Goal: Transaction & Acquisition: Purchase product/service

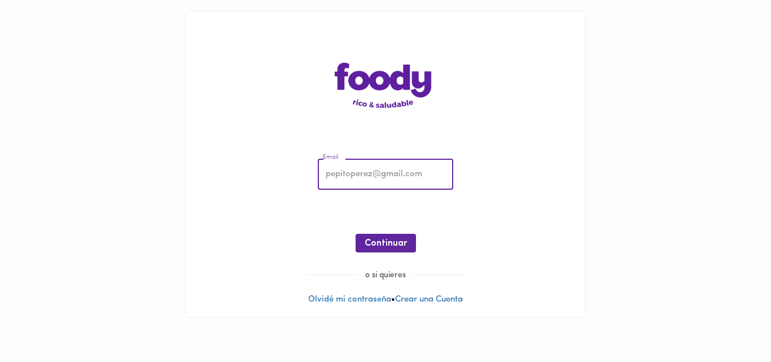
type input "[EMAIL_ADDRESS][DOMAIN_NAME]"
click at [394, 243] on span "Continuar" at bounding box center [385, 243] width 42 height 11
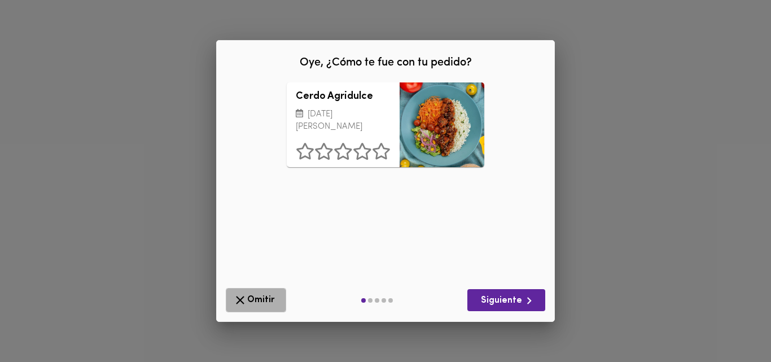
click at [258, 300] on span "Omitir" at bounding box center [256, 300] width 46 height 14
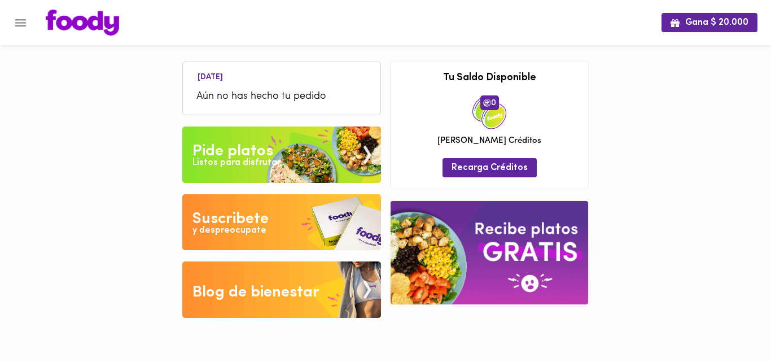
click at [226, 155] on div "Pide platos" at bounding box center [232, 151] width 81 height 23
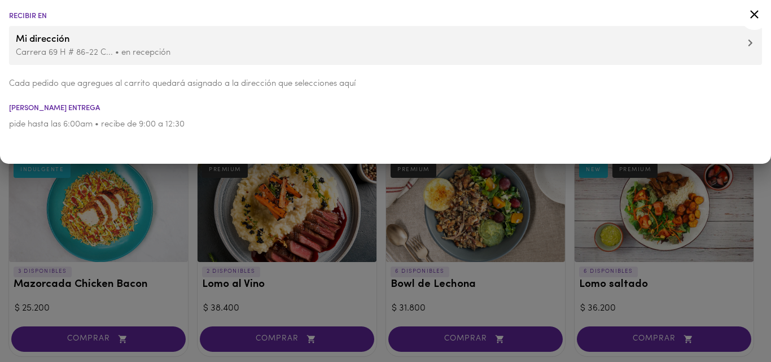
click at [191, 240] on div at bounding box center [385, 181] width 771 height 362
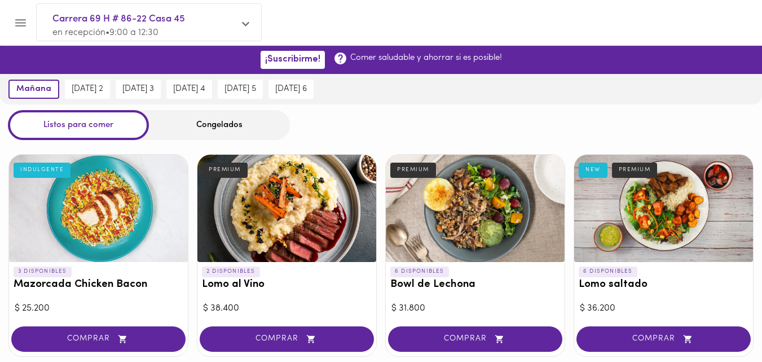
click at [204, 122] on div "Congelados" at bounding box center [219, 125] width 141 height 30
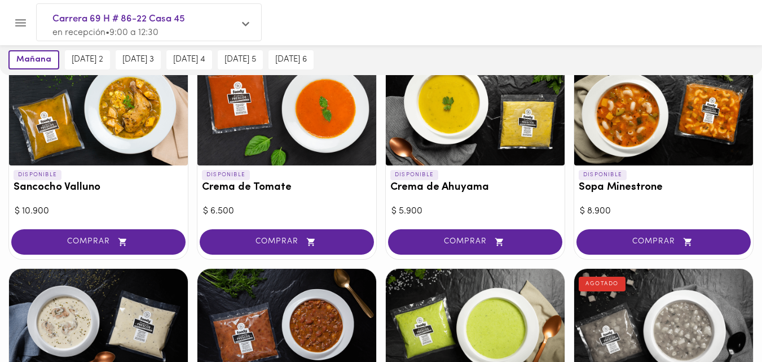
scroll to position [344, 0]
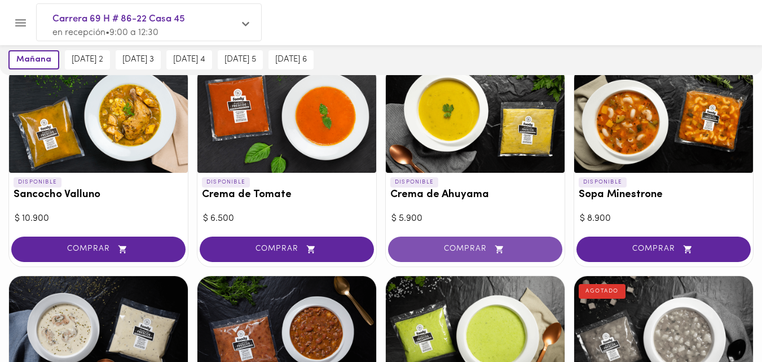
click at [461, 242] on button "COMPRAR" at bounding box center [475, 248] width 174 height 25
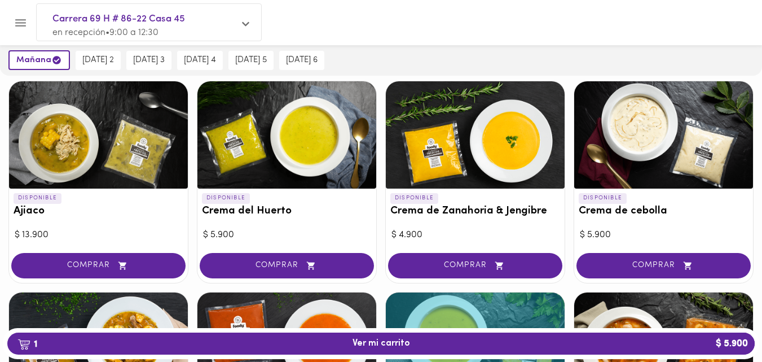
scroll to position [111, 0]
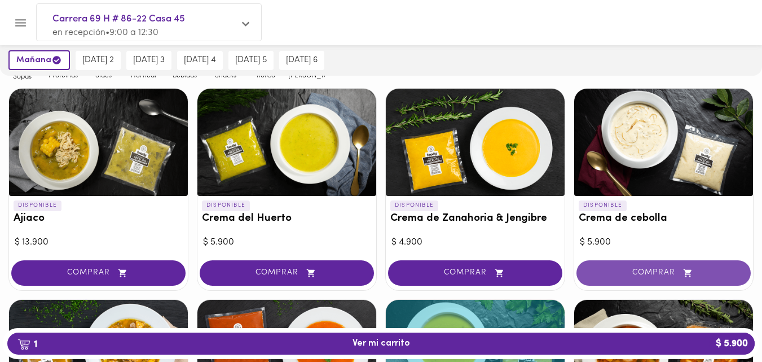
click at [662, 273] on span "COMPRAR" at bounding box center [664, 273] width 146 height 10
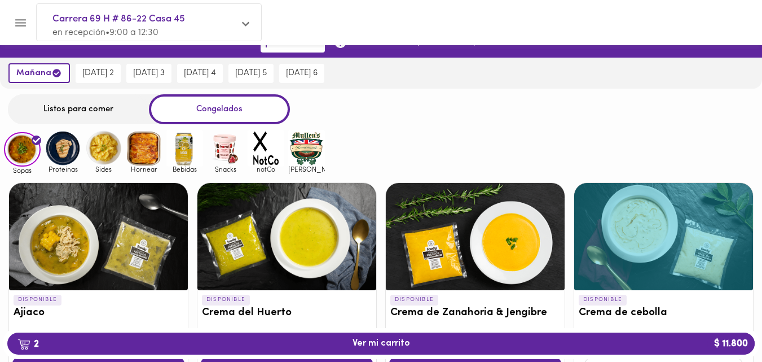
scroll to position [7, 0]
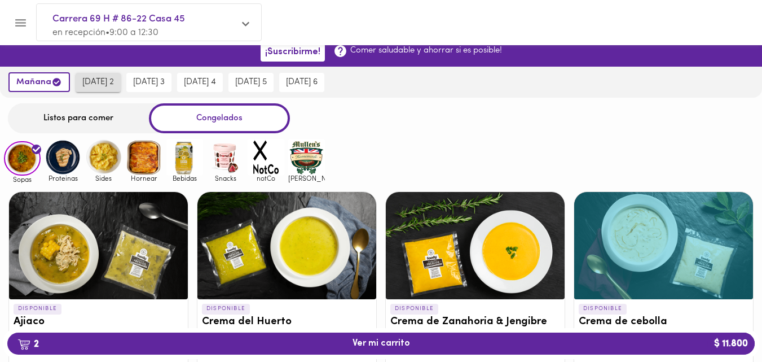
click at [103, 86] on span "[DATE] 2" at bounding box center [98, 82] width 32 height 10
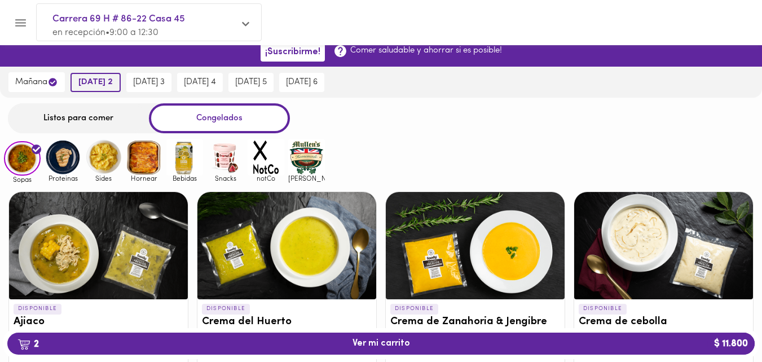
click at [112, 88] on button "[DATE] 2" at bounding box center [96, 82] width 50 height 19
click at [99, 116] on div "Listos para comer" at bounding box center [78, 118] width 141 height 30
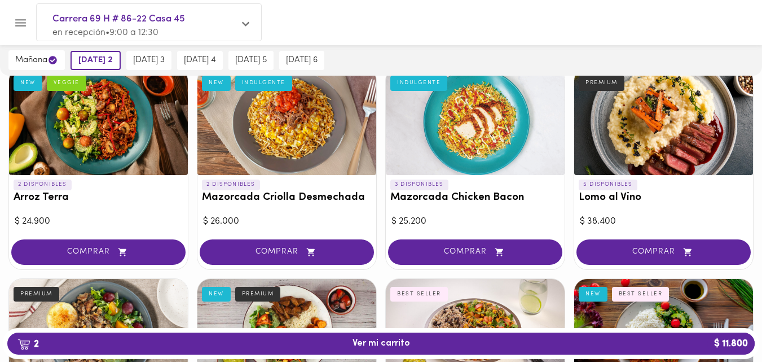
scroll to position [95, 0]
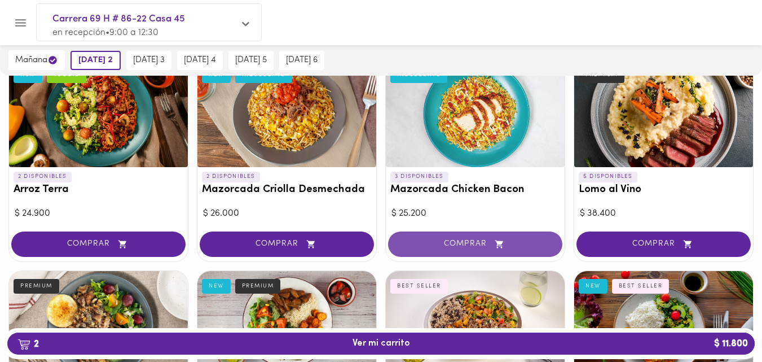
click at [471, 240] on span "COMPRAR" at bounding box center [475, 244] width 146 height 10
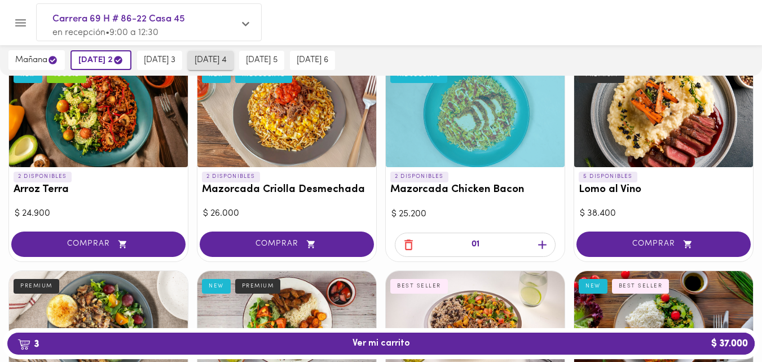
click at [221, 58] on span "[DATE] 4" at bounding box center [211, 60] width 32 height 10
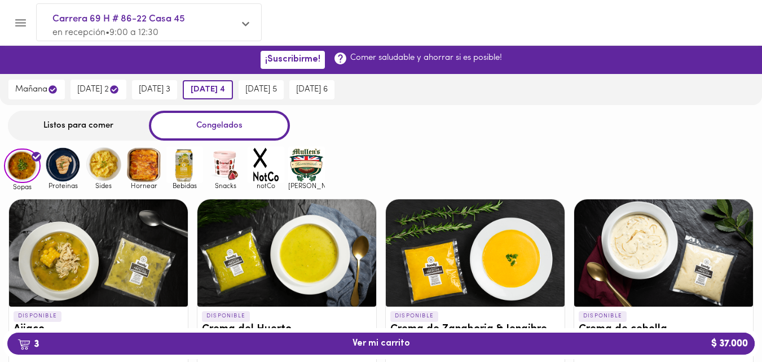
click at [77, 123] on div "Listos para comer" at bounding box center [78, 126] width 141 height 30
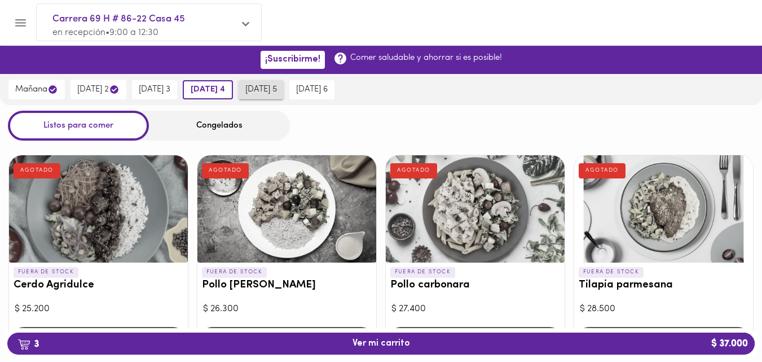
click at [277, 93] on span "[DATE] 5" at bounding box center [261, 90] width 32 height 10
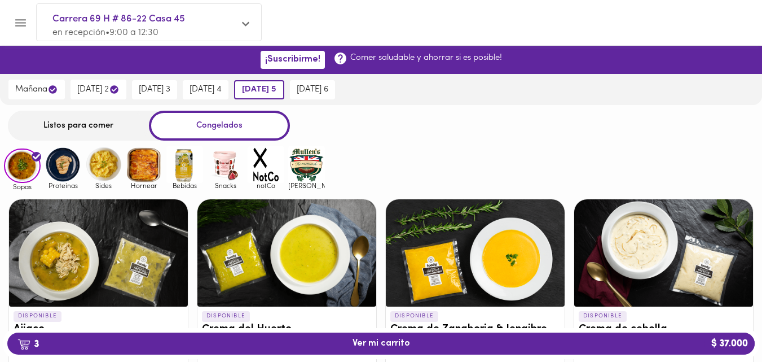
click at [85, 125] on div "Listos para comer" at bounding box center [78, 126] width 141 height 30
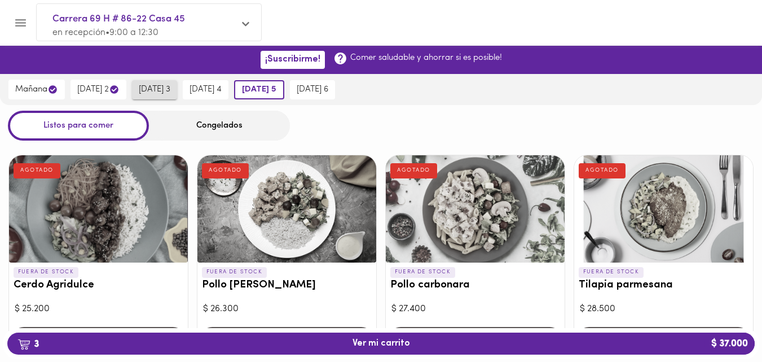
click at [159, 85] on span "[DATE] 3" at bounding box center [155, 90] width 32 height 10
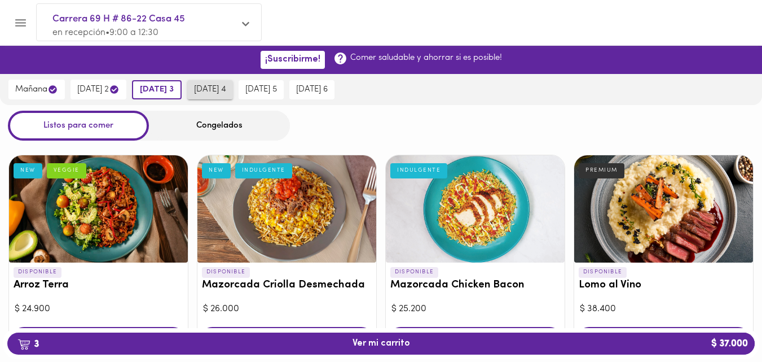
click at [226, 90] on span "[DATE] 4" at bounding box center [210, 90] width 32 height 10
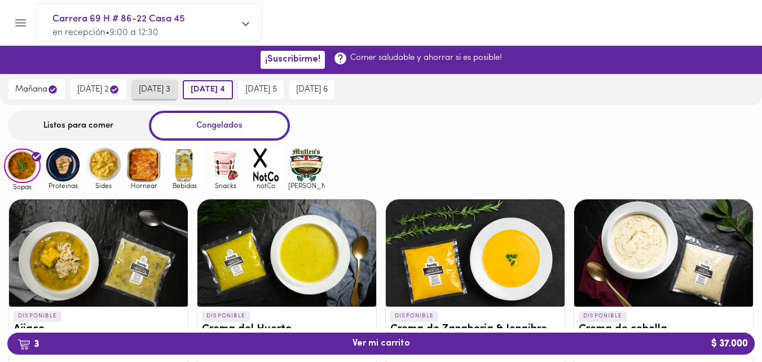
click at [170, 91] on span "[DATE] 3" at bounding box center [155, 90] width 32 height 10
click at [166, 88] on span "[DATE] 3" at bounding box center [157, 90] width 34 height 10
click at [82, 125] on div "Listos para comer" at bounding box center [78, 126] width 141 height 30
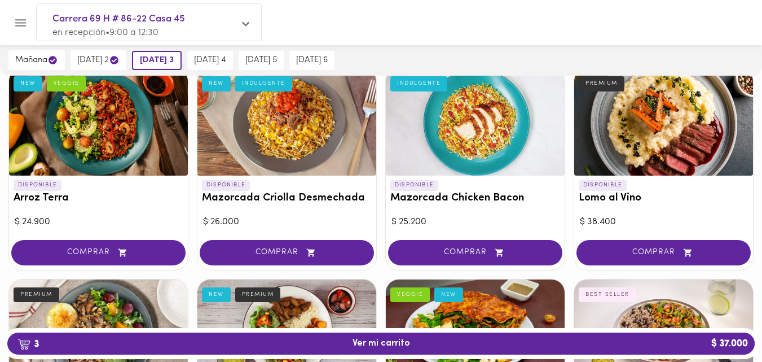
scroll to position [108, 0]
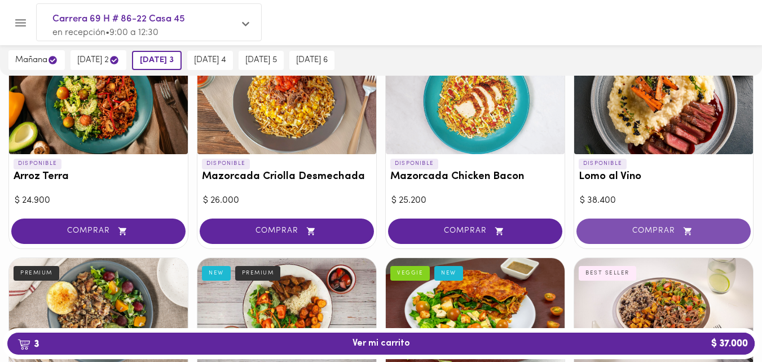
click at [654, 232] on span "COMPRAR" at bounding box center [664, 231] width 146 height 10
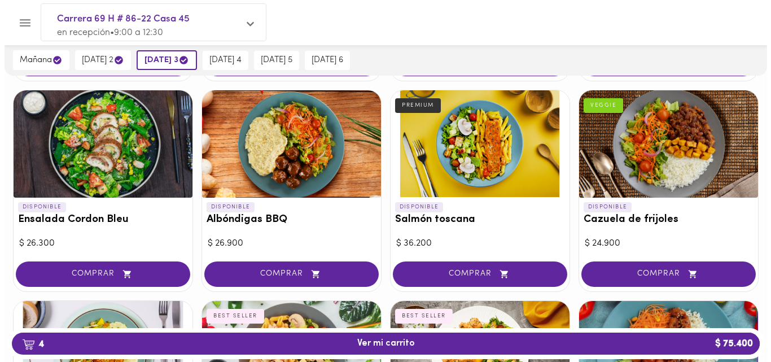
scroll to position [926, 0]
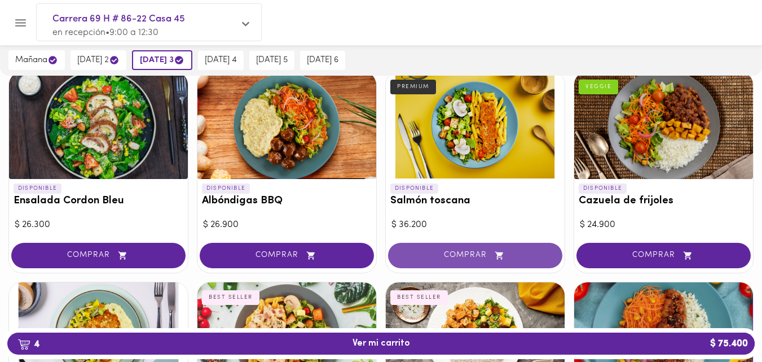
click at [467, 258] on span "COMPRAR" at bounding box center [475, 255] width 146 height 10
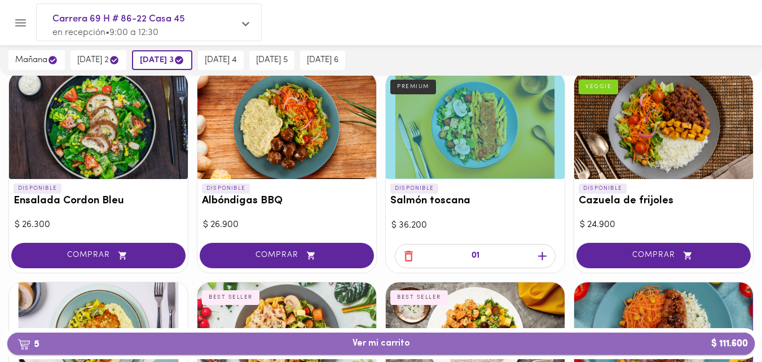
click at [383, 348] on span "5 Ver mi carrito $ 111.600" at bounding box center [382, 343] width 58 height 11
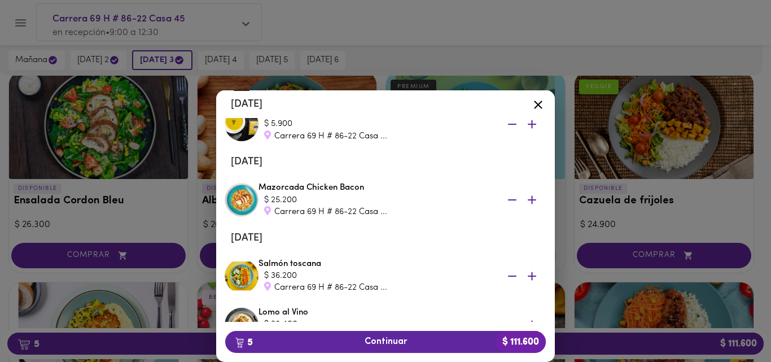
scroll to position [112, 0]
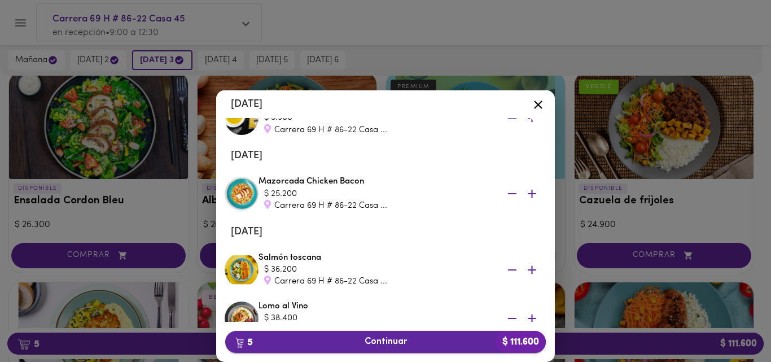
click at [386, 347] on span "5 Continuar $ 111.600" at bounding box center [385, 341] width 302 height 11
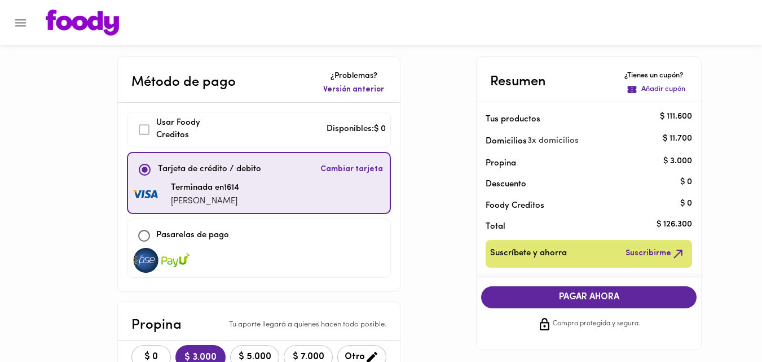
click at [18, 12] on button "Menu" at bounding box center [21, 23] width 28 height 28
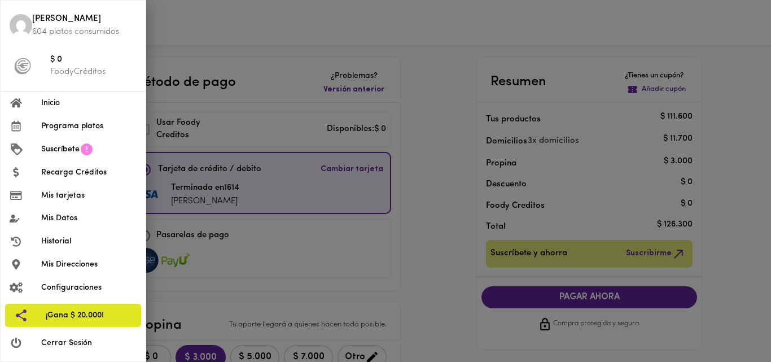
click at [177, 45] on div at bounding box center [385, 181] width 771 height 362
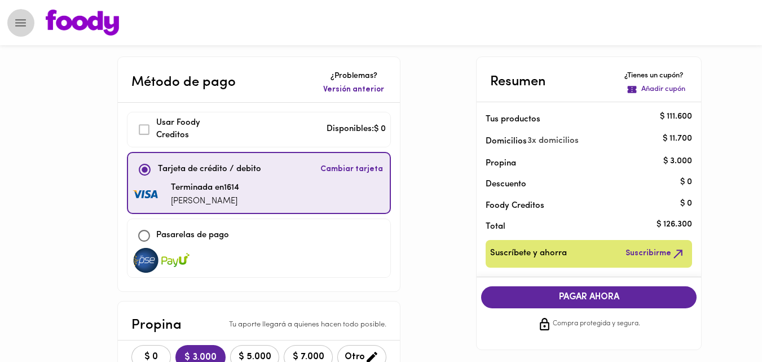
click at [19, 23] on icon "Menu" at bounding box center [20, 22] width 11 height 7
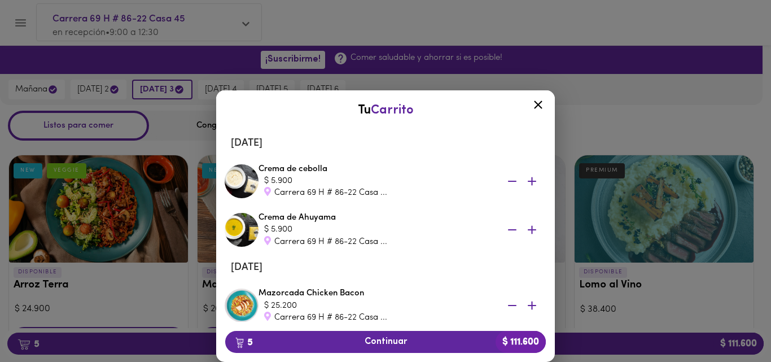
click at [537, 105] on icon at bounding box center [538, 104] width 8 height 8
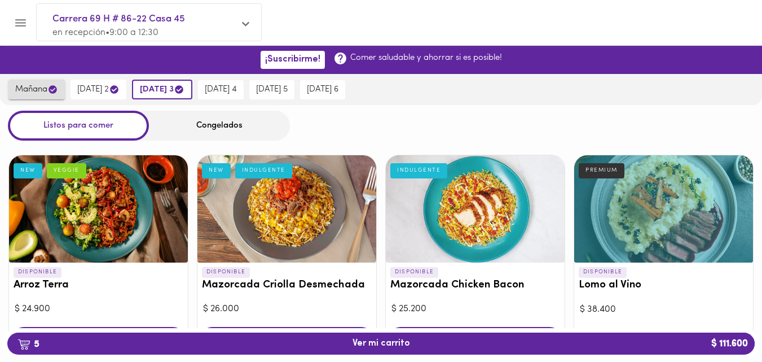
click at [22, 92] on span "mañana" at bounding box center [36, 89] width 43 height 11
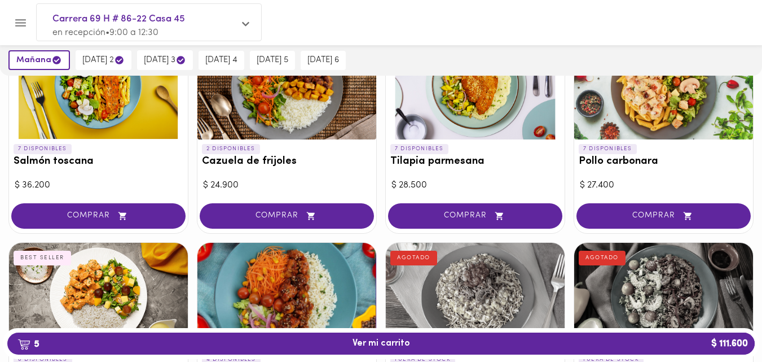
scroll to position [955, 0]
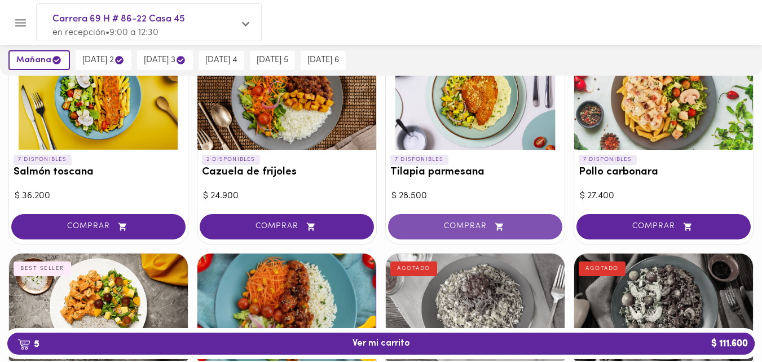
click at [469, 219] on button "COMPRAR" at bounding box center [475, 226] width 174 height 25
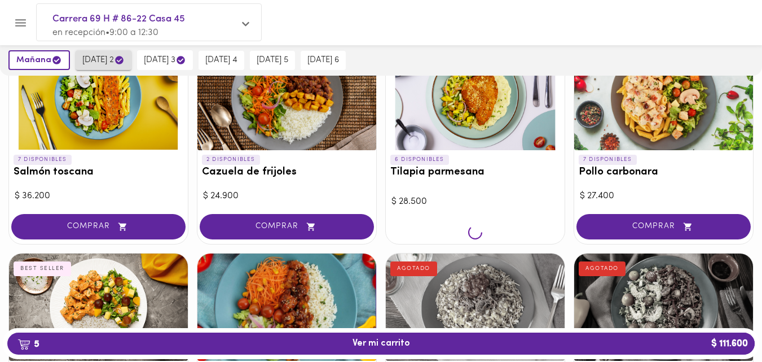
click at [100, 65] on span "[DATE] 2" at bounding box center [103, 60] width 42 height 11
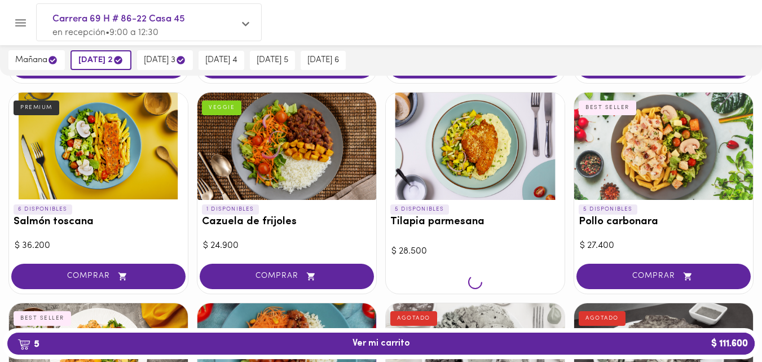
scroll to position [913, 0]
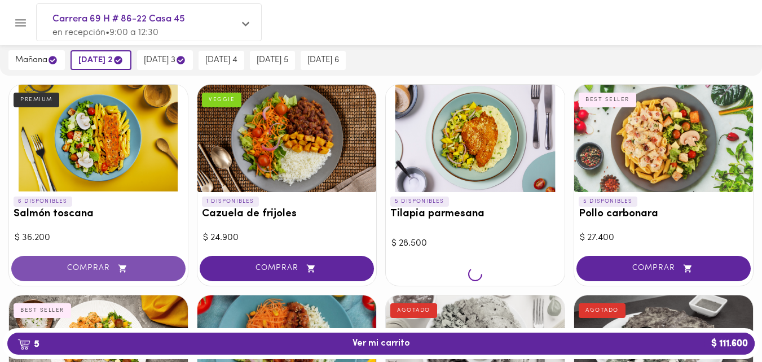
click at [90, 269] on span "COMPRAR" at bounding box center [98, 268] width 146 height 10
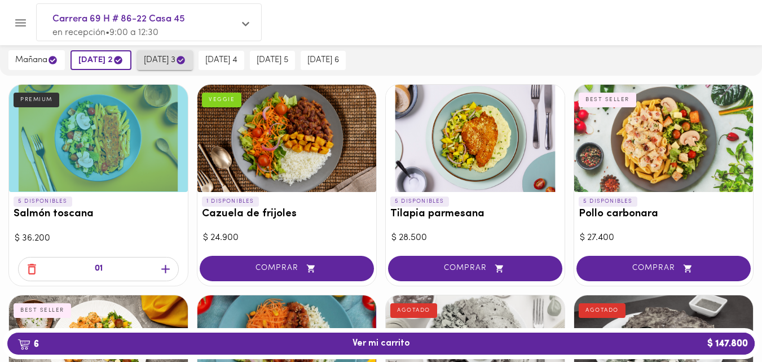
click at [174, 58] on span "[DATE] 3" at bounding box center [165, 60] width 42 height 11
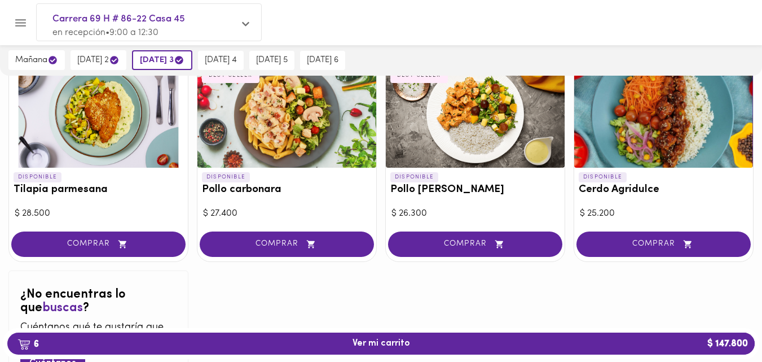
scroll to position [1150, 0]
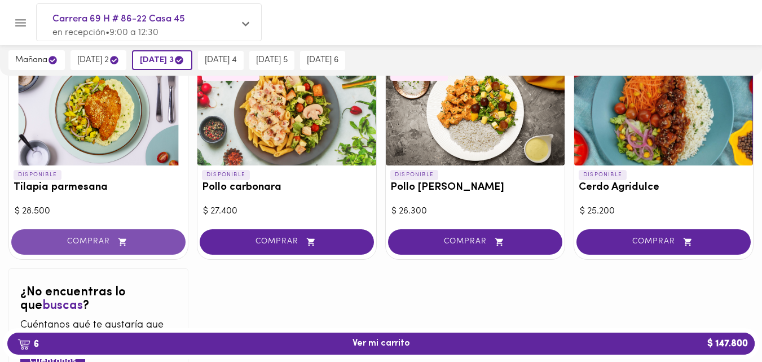
click at [97, 245] on span "COMPRAR" at bounding box center [98, 242] width 146 height 10
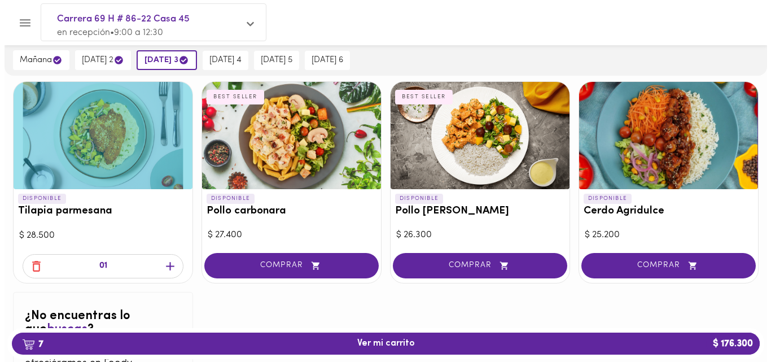
scroll to position [1171, 0]
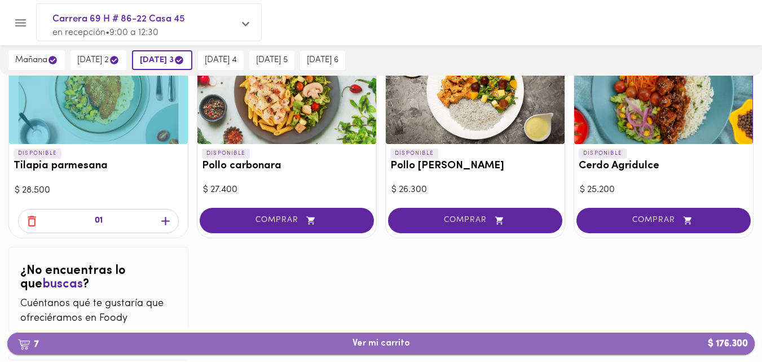
click at [388, 341] on span "7 Ver mi carrito $ 176.300" at bounding box center [382, 343] width 58 height 11
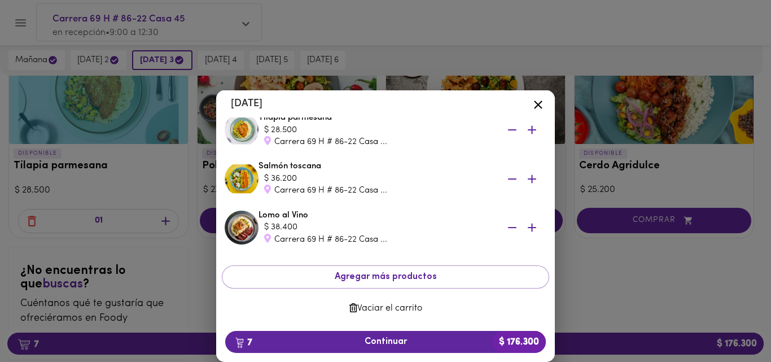
scroll to position [352, 0]
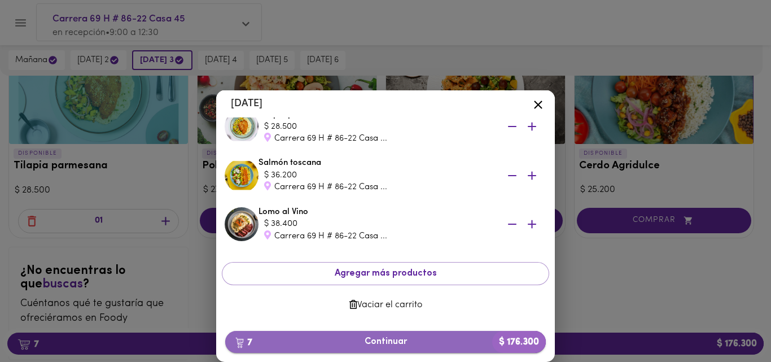
click at [412, 342] on span "7 Continuar $ 176.300" at bounding box center [385, 341] width 302 height 11
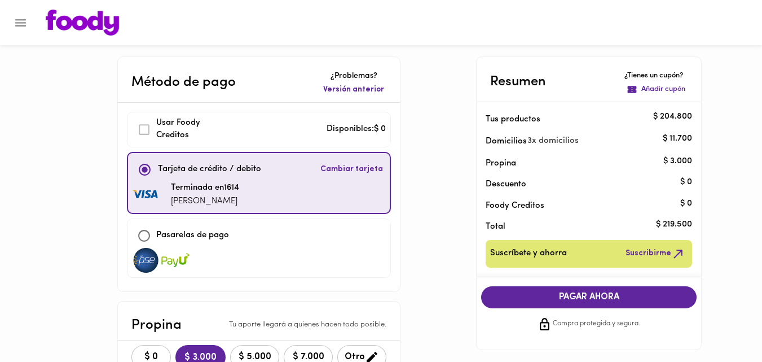
scroll to position [83, 0]
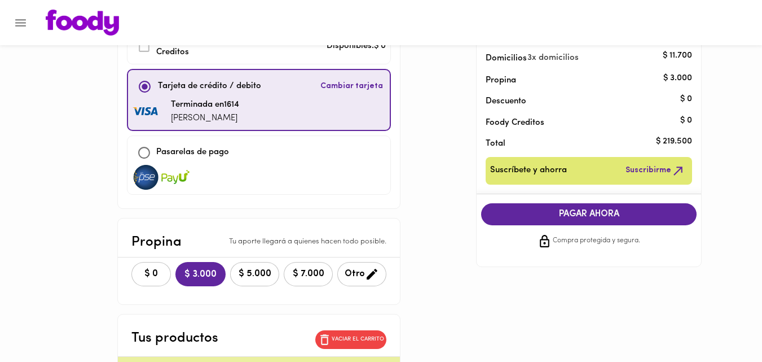
click at [596, 213] on span "PAGAR AHORA" at bounding box center [589, 214] width 193 height 11
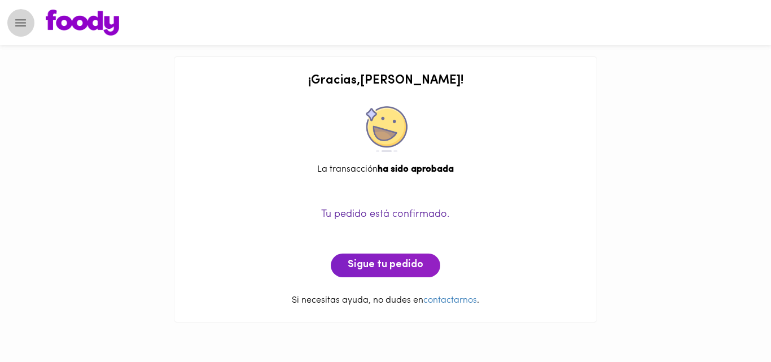
click at [16, 24] on icon "Menu" at bounding box center [21, 23] width 14 height 14
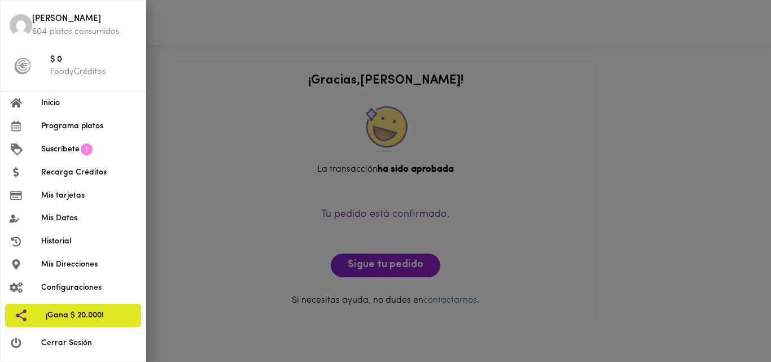
click at [54, 345] on span "Cerrar Sesión" at bounding box center [88, 343] width 95 height 12
